Goal: Task Accomplishment & Management: Complete application form

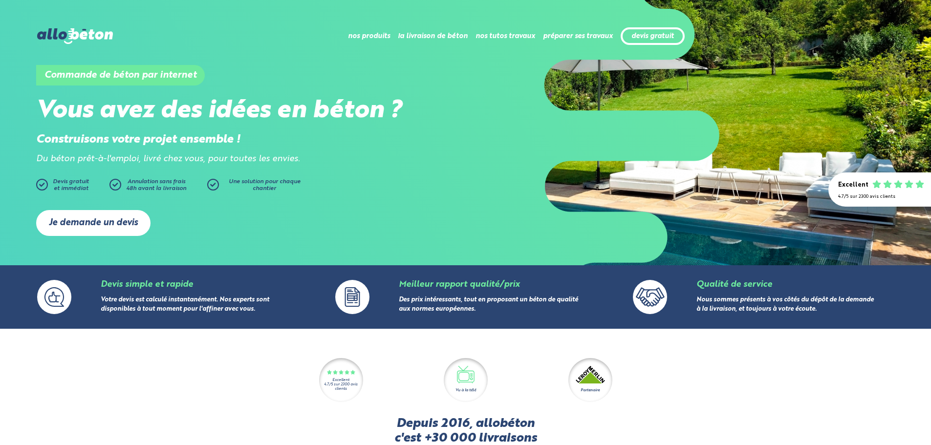
click at [88, 217] on link "Je demande un devis" at bounding box center [93, 223] width 114 height 26
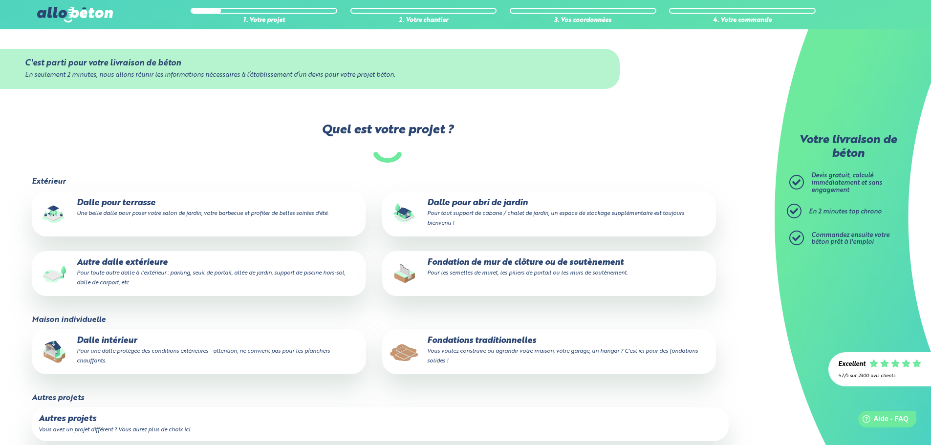
click at [244, 222] on label "Dalle pour terrasse Une belle dalle pour poser votre salon de jardin, votre bar…" at bounding box center [199, 213] width 334 height 45
click at [0, 0] on input "Dalle pour terrasse Une belle dalle pour poser votre salon de jardin, votre bar…" at bounding box center [0, 0] width 0 height 0
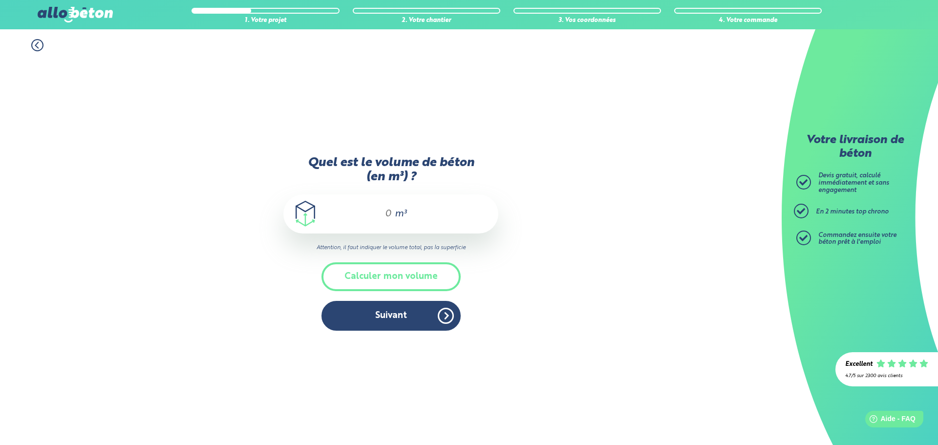
click at [393, 211] on div "m³" at bounding box center [390, 213] width 215 height 39
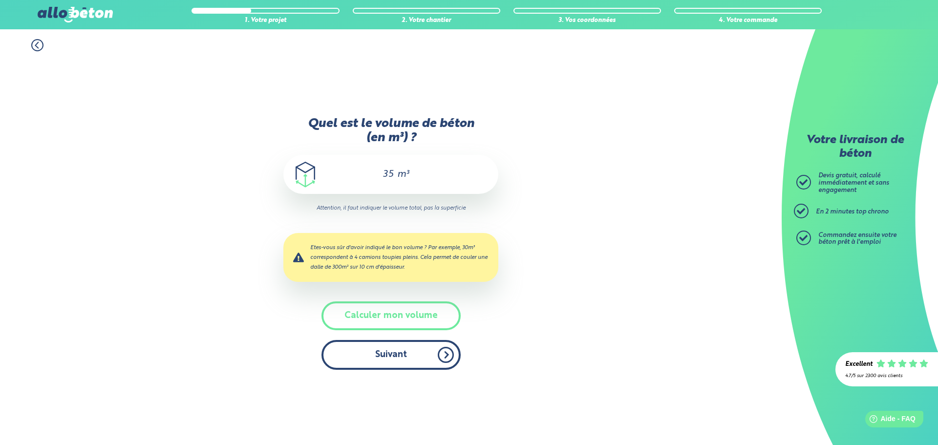
type input "35"
click at [405, 353] on button "Suivant" at bounding box center [390, 355] width 139 height 30
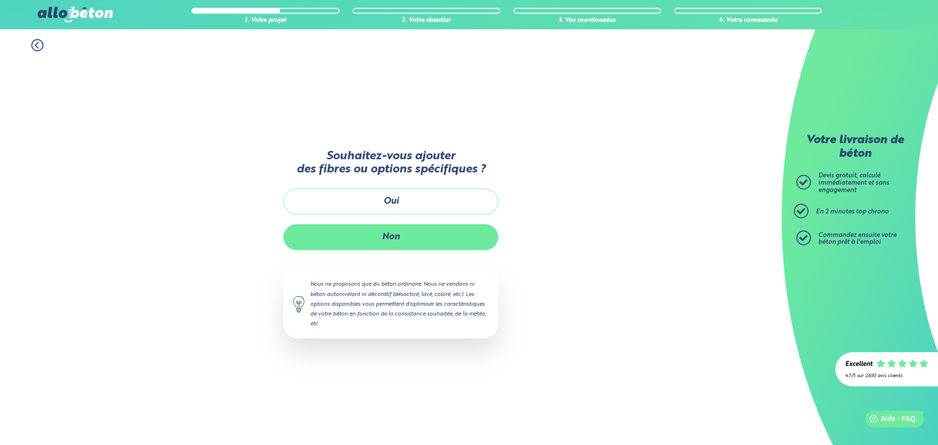
click at [397, 248] on button "Non" at bounding box center [390, 237] width 215 height 26
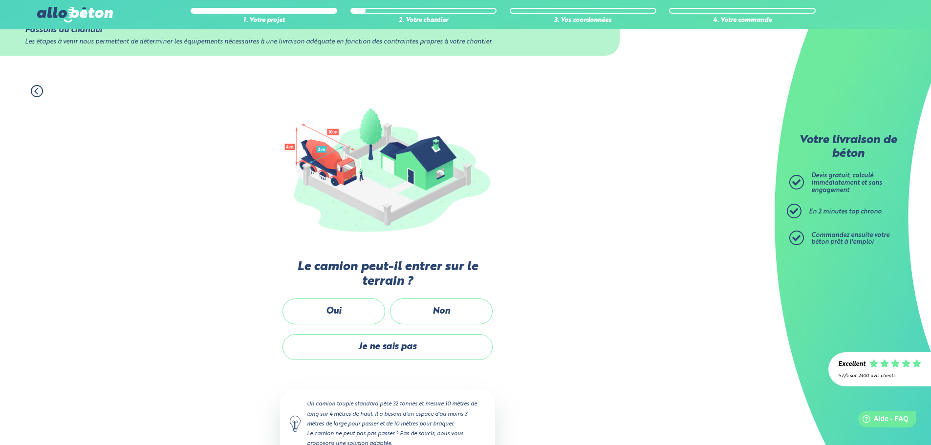
scroll to position [65, 0]
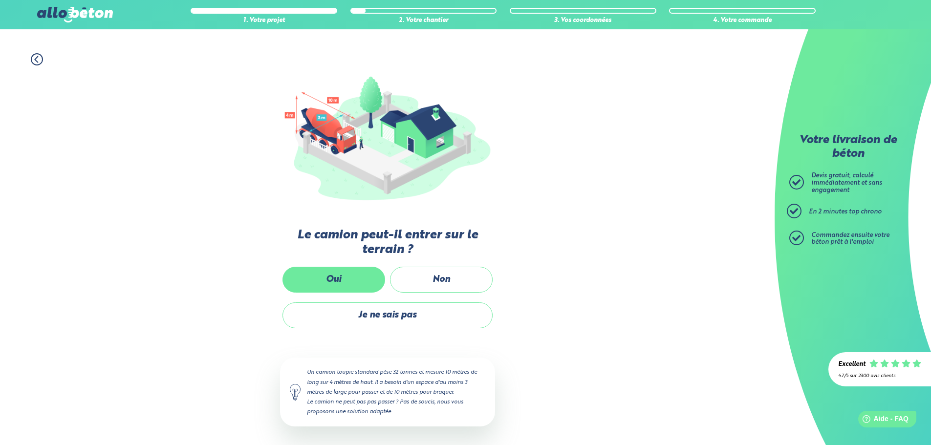
click at [370, 276] on label "Oui" at bounding box center [333, 280] width 103 height 26
click at [0, 0] on input "Oui" at bounding box center [0, 0] width 0 height 0
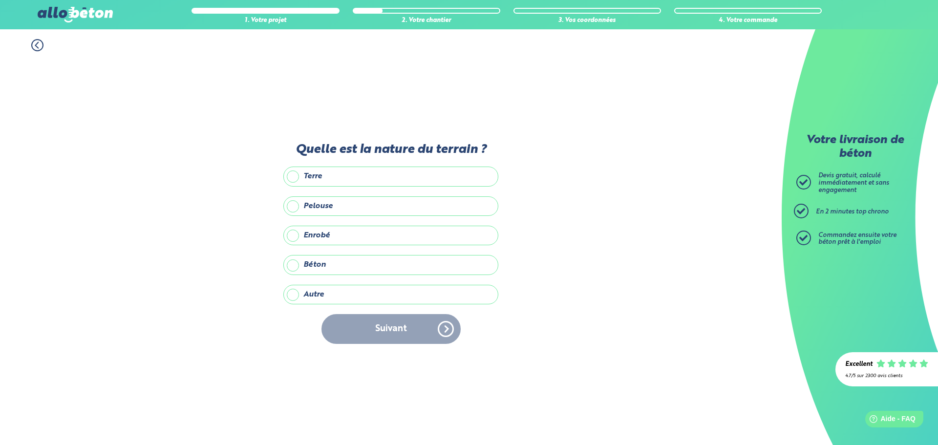
click at [291, 177] on label "Terre" at bounding box center [390, 177] width 215 height 20
click at [0, 0] on input "Terre" at bounding box center [0, 0] width 0 height 0
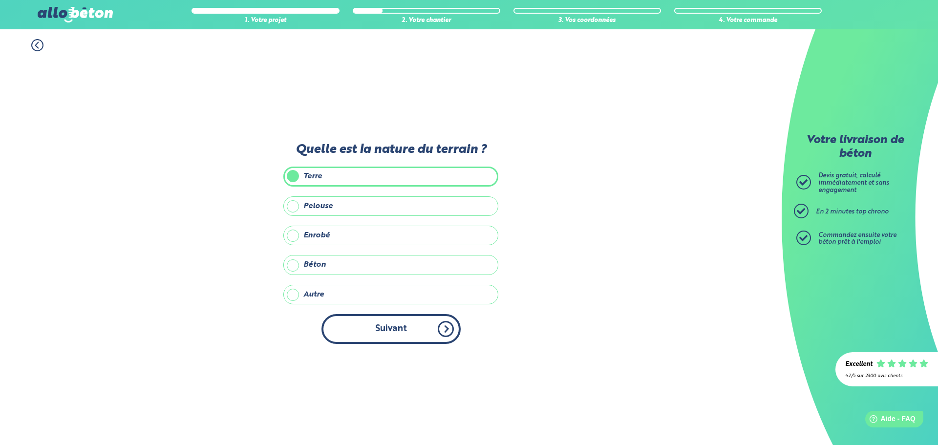
click at [398, 328] on button "Suivant" at bounding box center [390, 329] width 139 height 30
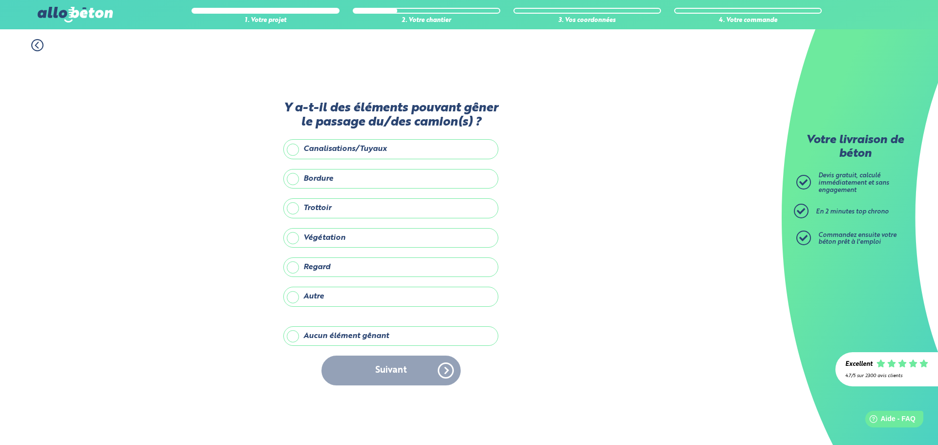
click at [294, 338] on label "Aucun élément gênant" at bounding box center [390, 336] width 215 height 20
click at [0, 0] on input "Aucun élément gênant" at bounding box center [0, 0] width 0 height 0
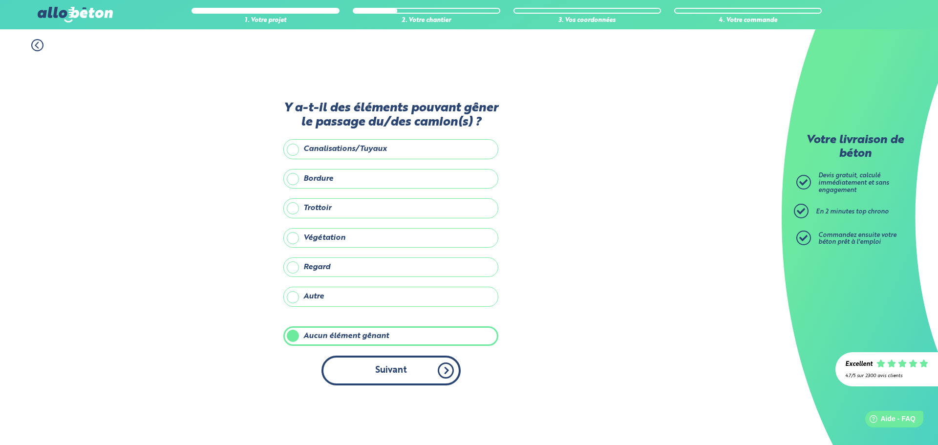
click at [396, 367] on button "Suivant" at bounding box center [390, 371] width 139 height 30
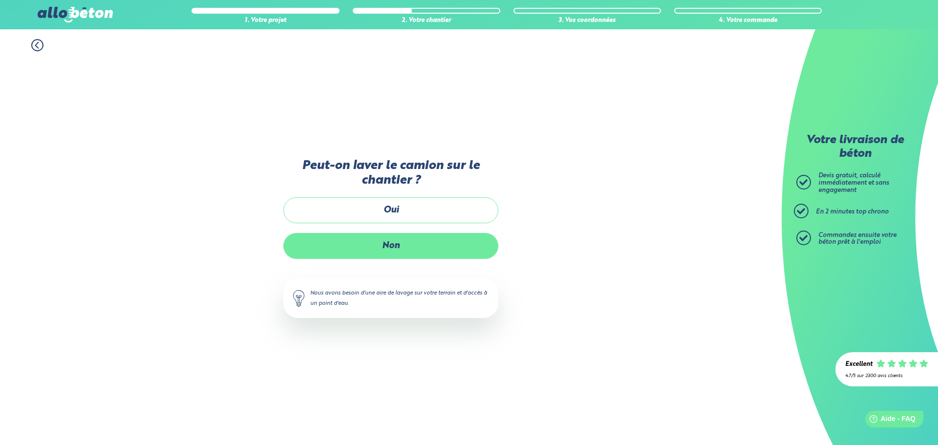
click at [409, 252] on label "Non" at bounding box center [390, 246] width 215 height 26
click at [0, 0] on input "Non" at bounding box center [0, 0] width 0 height 0
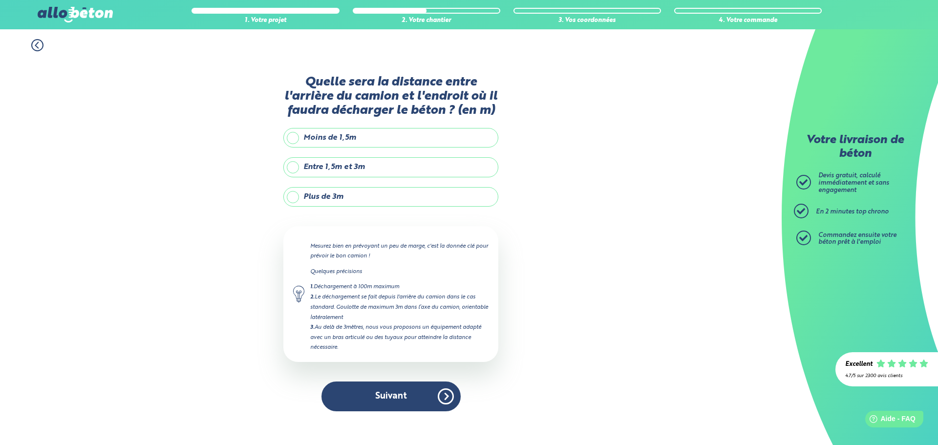
click at [294, 165] on label "Entre 1,5m et 3m" at bounding box center [390, 167] width 215 height 20
click at [0, 0] on input "Entre 1,5m et 3m" at bounding box center [0, 0] width 0 height 0
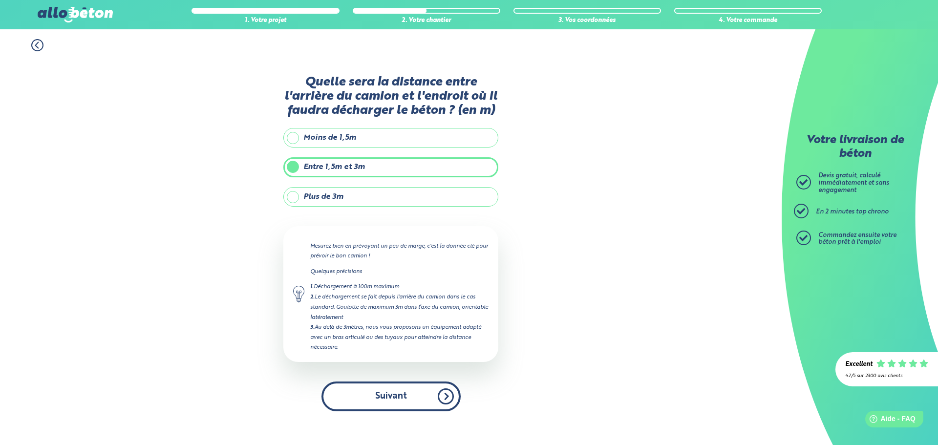
click at [407, 397] on button "Suivant" at bounding box center [390, 397] width 139 height 30
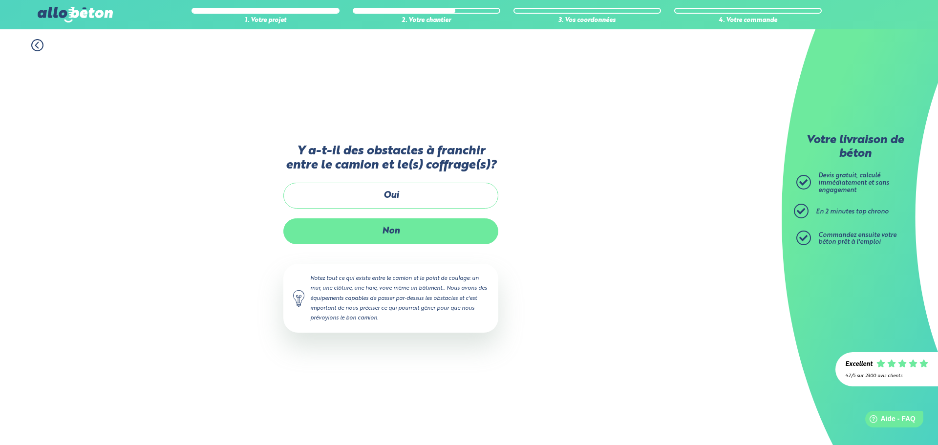
click at [409, 233] on label "Non" at bounding box center [390, 231] width 215 height 26
click at [0, 0] on input "Non" at bounding box center [0, 0] width 0 height 0
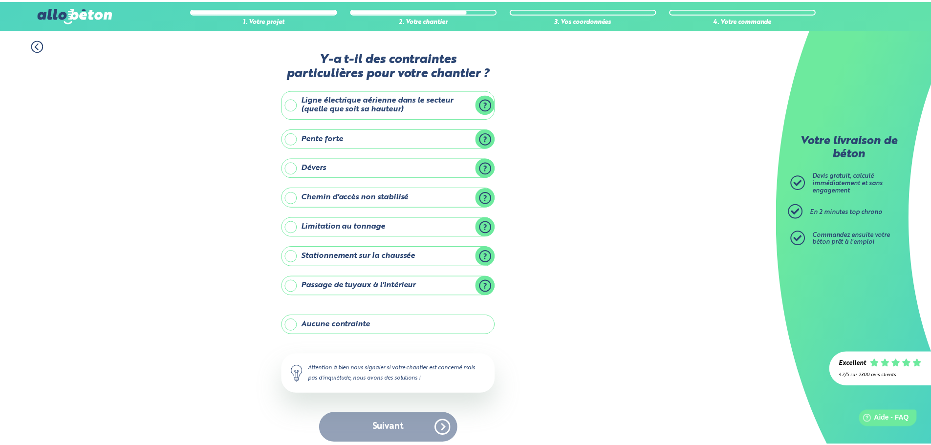
scroll to position [8, 0]
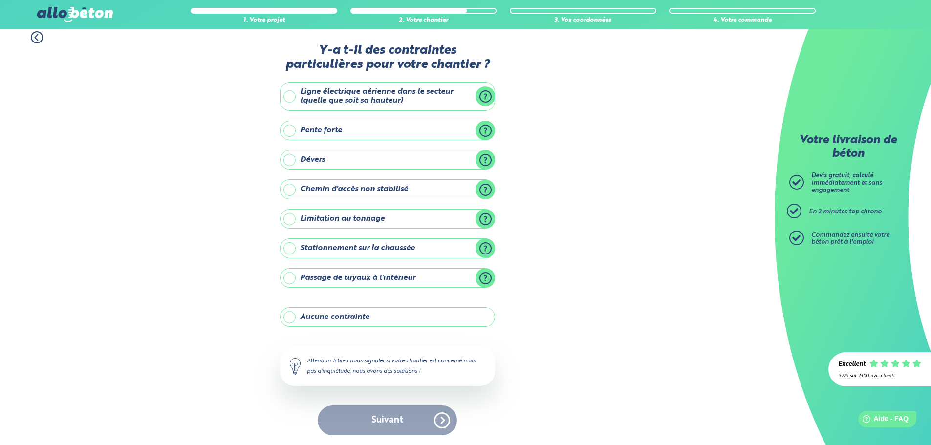
click at [289, 320] on label "Aucune contrainte" at bounding box center [387, 317] width 215 height 20
click at [0, 0] on input "Aucune contrainte" at bounding box center [0, 0] width 0 height 0
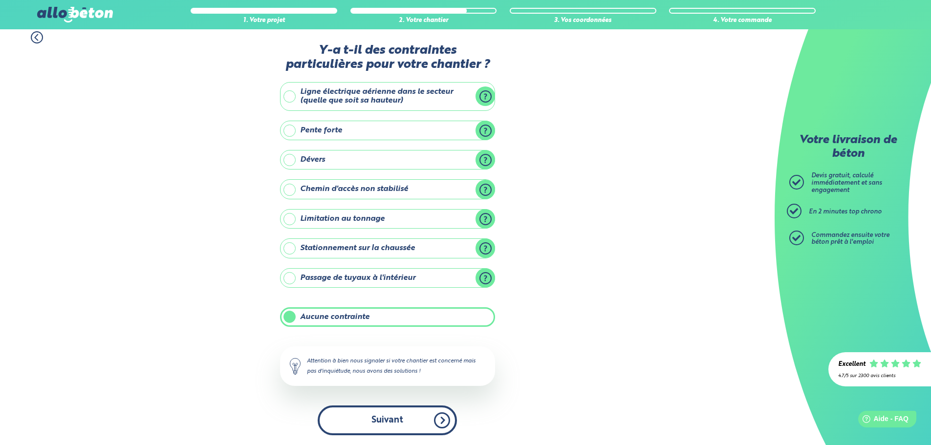
click at [391, 419] on button "Suivant" at bounding box center [387, 420] width 139 height 30
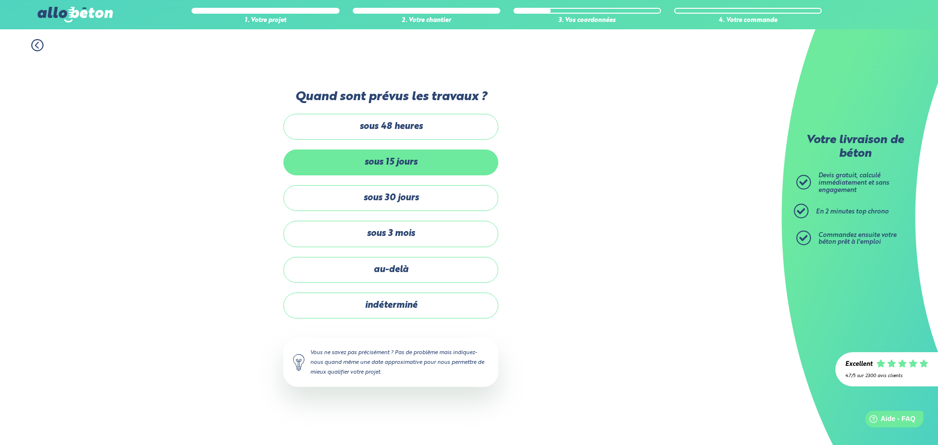
click at [414, 159] on label "sous 15 jours" at bounding box center [390, 162] width 215 height 26
click at [0, 0] on input "sous 15 jours" at bounding box center [0, 0] width 0 height 0
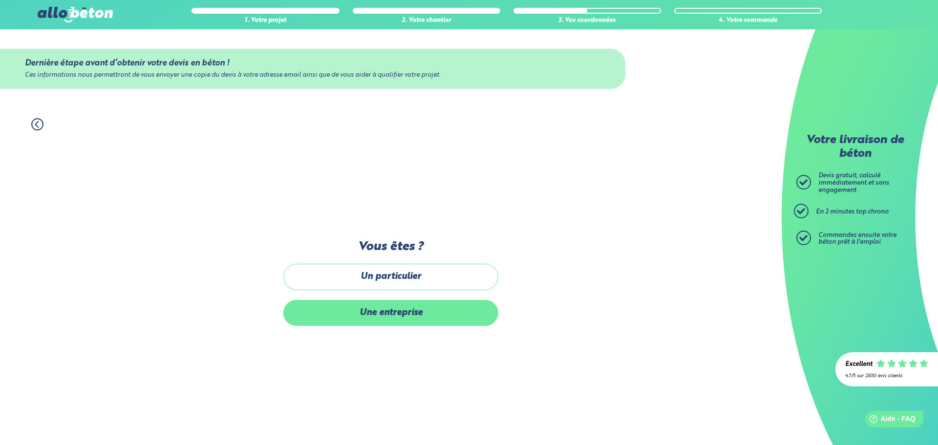
click at [415, 316] on label "Une entreprise" at bounding box center [390, 313] width 215 height 26
click at [0, 0] on input "Une entreprise" at bounding box center [0, 0] width 0 height 0
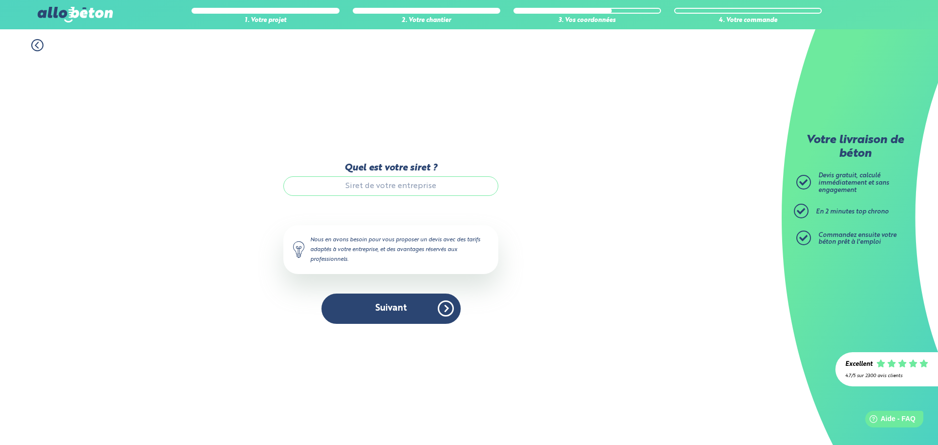
click at [391, 187] on input "Quel est votre siret ?" at bounding box center [390, 186] width 215 height 20
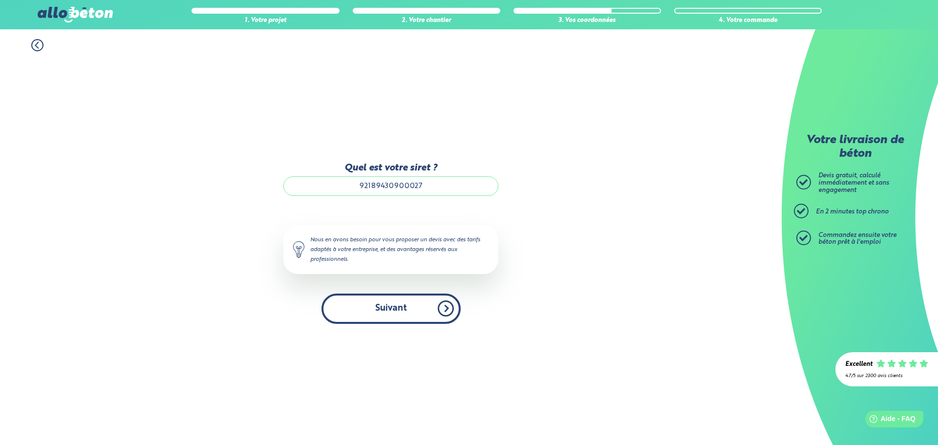
type input "92189430900027"
click at [419, 300] on button "Suivant" at bounding box center [390, 309] width 139 height 30
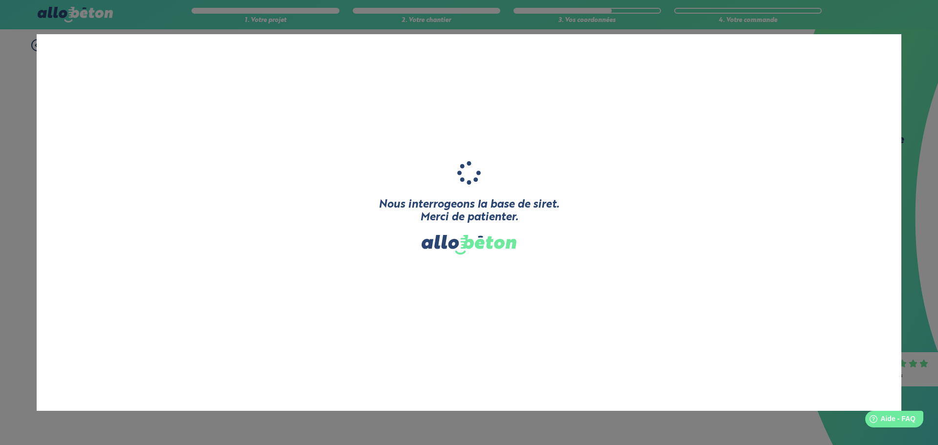
type input "J43 MULTISERVICES"
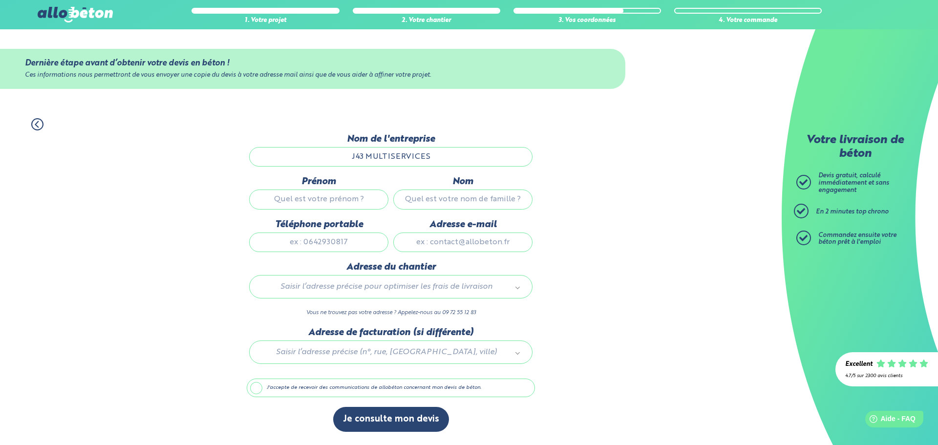
click at [349, 202] on input "Prénom" at bounding box center [318, 200] width 139 height 20
type input "José"
type input "Freitas"
type input "contact@j43.fr"
type input "J43 Multiservices, 29 rue Elsa Triolet"
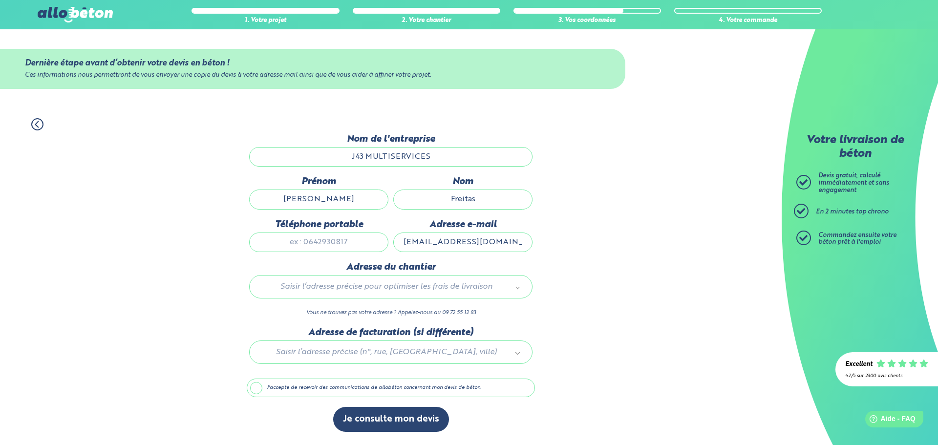
click at [332, 242] on input "Téléphone portable" at bounding box center [318, 243] width 139 height 20
click at [376, 303] on input "text" at bounding box center [390, 308] width 269 height 14
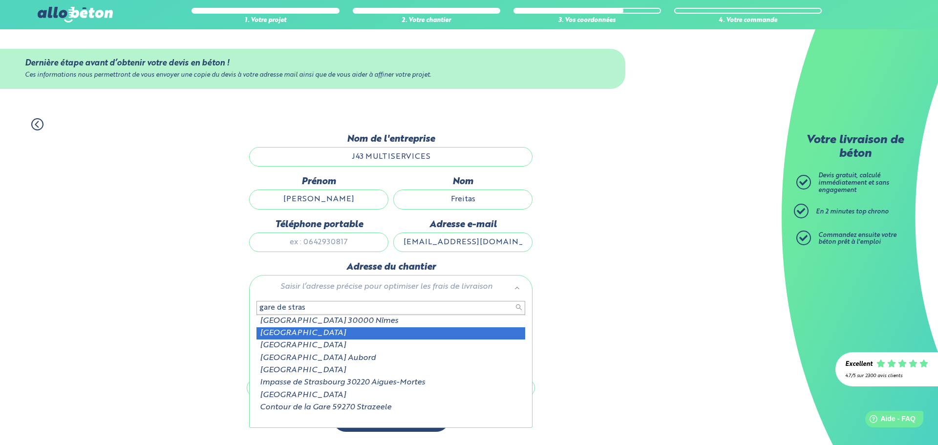
type input "gare de stras"
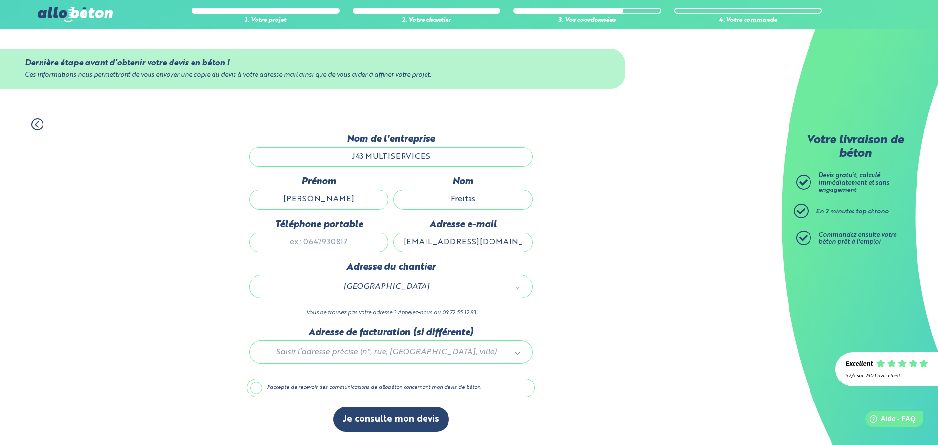
click at [388, 348] on div at bounding box center [391, 350] width 288 height 46
click at [358, 371] on input "text" at bounding box center [390, 373] width 269 height 14
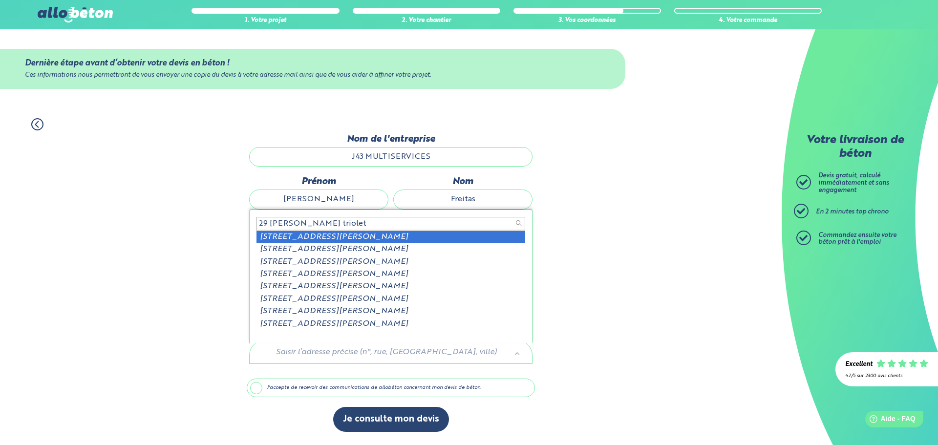
scroll to position [1, 0]
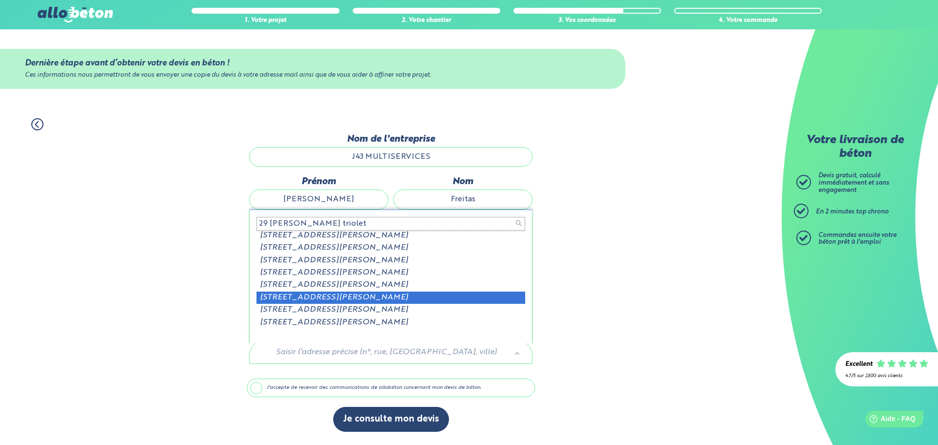
type input "29 rie elsat triolet"
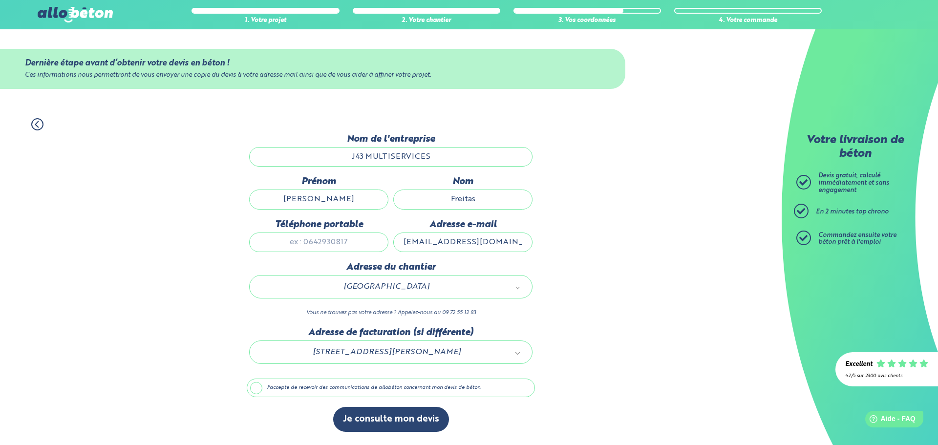
click at [266, 391] on label "J'accepte de recevoir des communications de allobéton concernant mon devis de b…" at bounding box center [391, 388] width 288 height 19
click at [0, 0] on input "J'accepte de recevoir des communications de allobéton concernant mon devis de b…" at bounding box center [0, 0] width 0 height 0
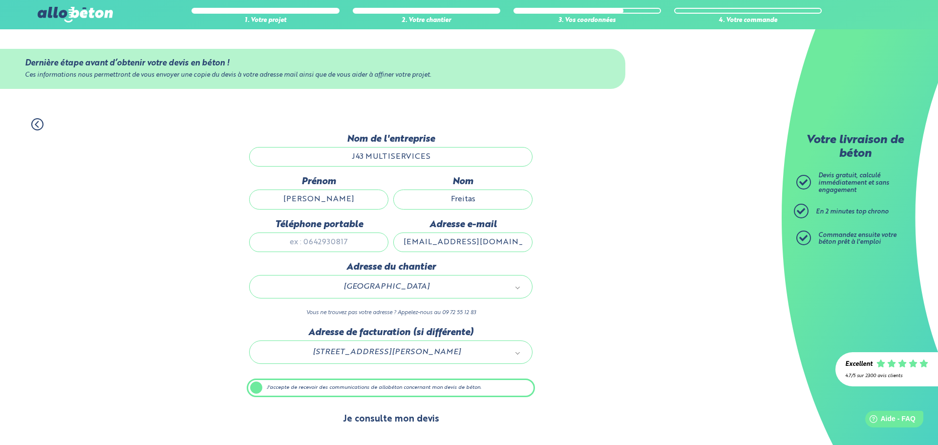
click at [376, 417] on button "Je consulte mon devis" at bounding box center [391, 419] width 116 height 25
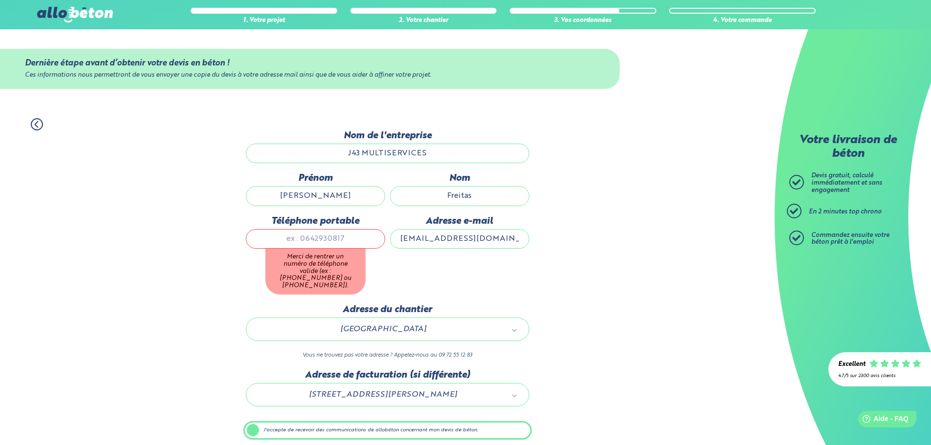
click at [339, 238] on input "Téléphone portable" at bounding box center [315, 239] width 139 height 20
type input "0603520088"
click at [414, 260] on div "Dernière étape avant d’obtenir votre devis en béton ! Ces informations nous per…" at bounding box center [391, 307] width 288 height 354
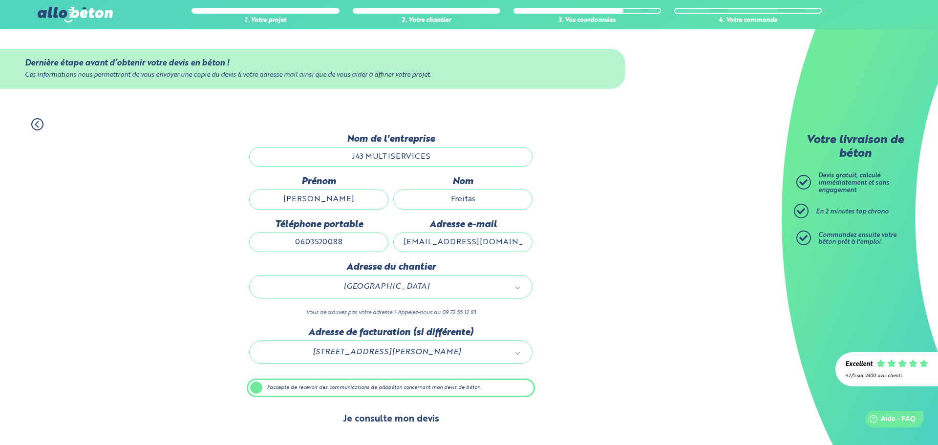
click at [406, 418] on button "Je consulte mon devis" at bounding box center [391, 419] width 116 height 25
